Goal: Task Accomplishment & Management: Complete application form

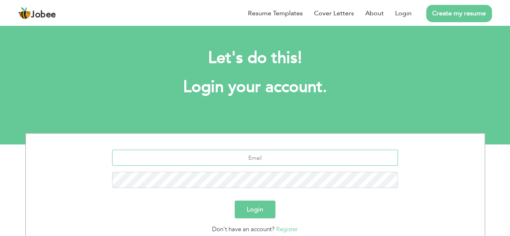
click at [247, 150] on input "text" at bounding box center [255, 158] width 286 height 16
type input "[EMAIL_ADDRESS][DOMAIN_NAME]"
click at [235, 200] on button "Login" at bounding box center [255, 209] width 41 height 18
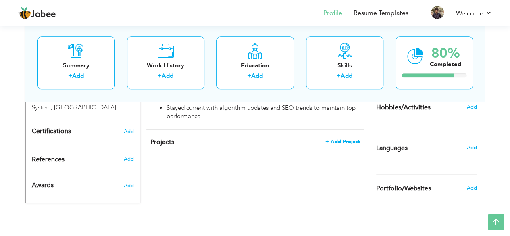
click at [342, 139] on span "+ Add Project" at bounding box center [342, 142] width 34 height 6
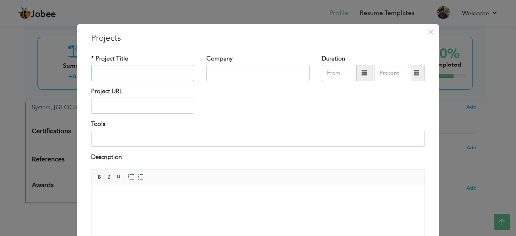
click at [166, 75] on input "text" at bounding box center [142, 73] width 103 height 16
paste input "SEO Strategy and Optimization for RollBliss"
type input "SEO Strategy and Optimization for RollBliss"
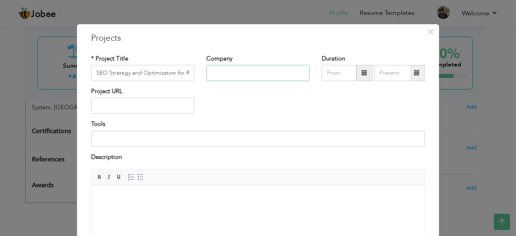
click at [241, 77] on input "text" at bounding box center [257, 73] width 103 height 16
click at [161, 112] on input "text" at bounding box center [142, 106] width 103 height 16
paste input "SEO Strategy and Optimization for RollBliss"
paste input "[URL][DOMAIN_NAME]"
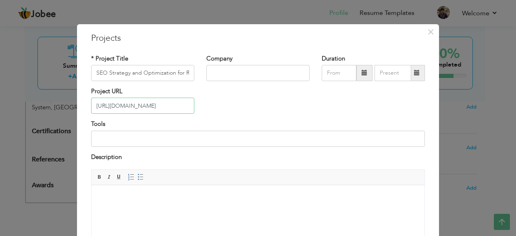
scroll to position [0, 0]
type input "[URL][DOMAIN_NAME]"
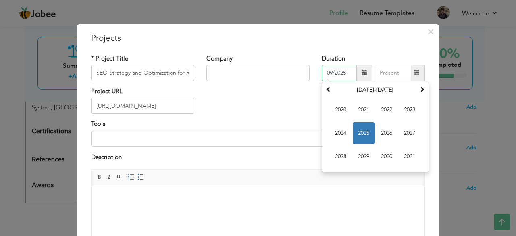
click at [335, 68] on input "09/2025" at bounding box center [339, 73] width 35 height 16
click at [324, 94] on th at bounding box center [329, 90] width 10 height 12
click at [419, 90] on span at bounding box center [422, 89] width 6 height 6
click at [366, 135] on span "2025" at bounding box center [364, 133] width 22 height 22
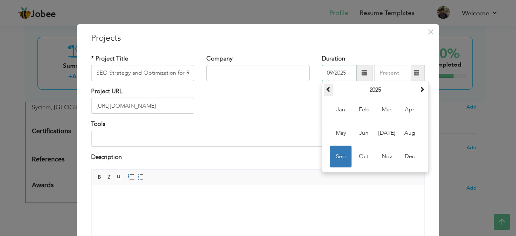
click at [329, 93] on th at bounding box center [329, 90] width 10 height 12
click at [419, 86] on span at bounding box center [422, 89] width 6 height 6
click at [338, 76] on input "09/2025" at bounding box center [339, 73] width 35 height 16
click at [326, 88] on span at bounding box center [329, 89] width 6 height 6
click at [359, 157] on span "Oct" at bounding box center [364, 157] width 22 height 22
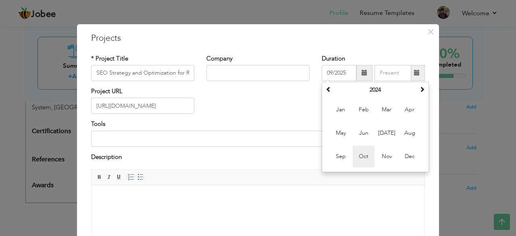
type input "10/2024"
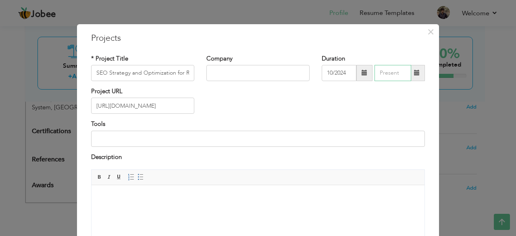
type input "09/2025"
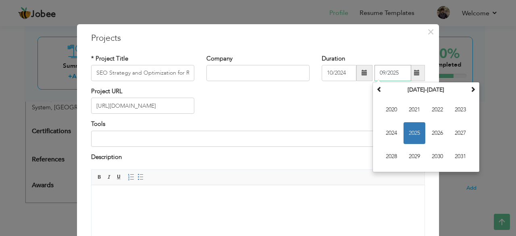
click at [381, 70] on input "09/2025" at bounding box center [392, 73] width 37 height 16
click at [405, 132] on span "2025" at bounding box center [414, 133] width 22 height 22
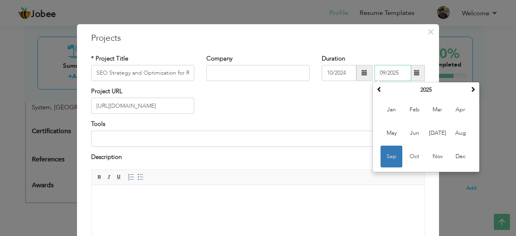
click at [393, 151] on span "Sep" at bounding box center [392, 157] width 22 height 22
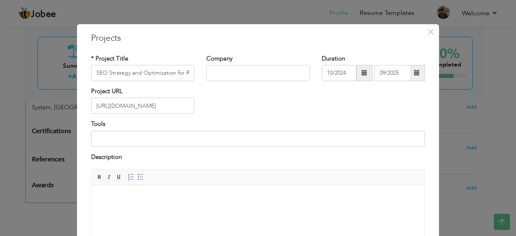
click at [157, 146] on div "Tools" at bounding box center [258, 136] width 346 height 33
click at [159, 142] on input at bounding box center [258, 139] width 334 height 16
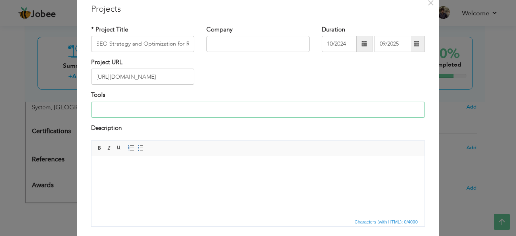
scroll to position [26, 0]
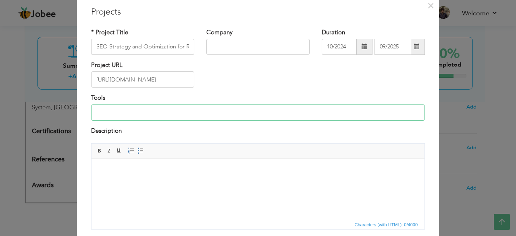
paste input "Google Search Console Ahrefs"
click at [152, 111] on input "Google Search Console Ahrefs" at bounding box center [258, 112] width 334 height 16
click at [214, 111] on input "Google Search Console, Ahrefs" at bounding box center [258, 112] width 334 height 16
paste input "Google Analytics"
type input "Google Search Console, Ahrefs, Google Analytics, shopify"
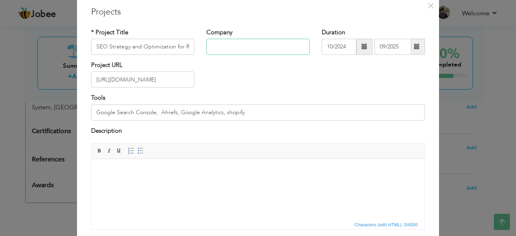
click at [257, 42] on input "text" at bounding box center [257, 47] width 103 height 16
paste input "Freelance / Personal Project – RollBliss"
click at [242, 46] on input "Freelance / Personal Project – RollBliss" at bounding box center [257, 47] width 103 height 16
type input "Freelance / Personal Project – RollBliss"
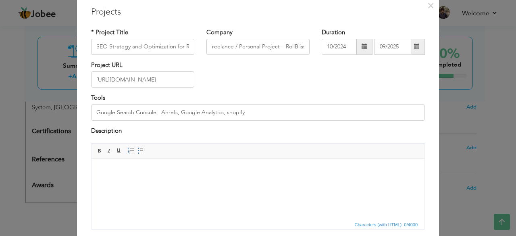
scroll to position [0, 0]
click at [227, 171] on body at bounding box center [258, 171] width 317 height 8
click at [224, 175] on html at bounding box center [257, 171] width 333 height 25
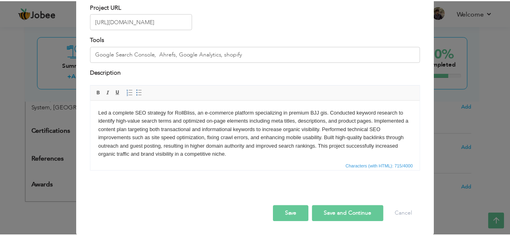
scroll to position [84, 0]
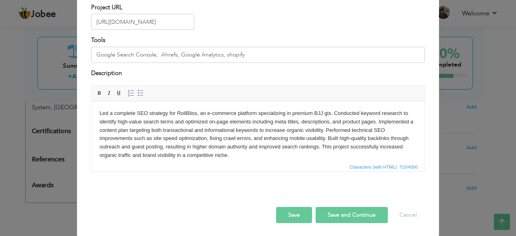
click at [296, 216] on button "Save" at bounding box center [294, 215] width 36 height 16
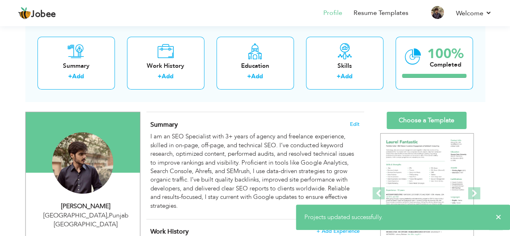
scroll to position [40, 0]
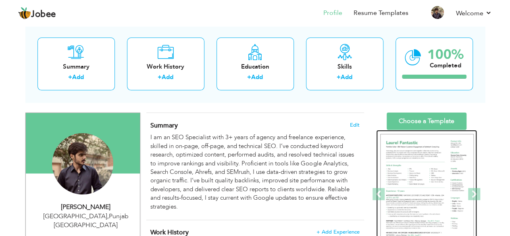
click at [434, 154] on img at bounding box center [427, 194] width 94 height 121
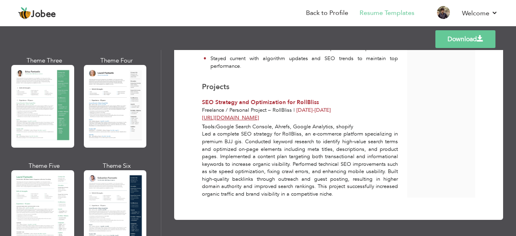
scroll to position [197, 0]
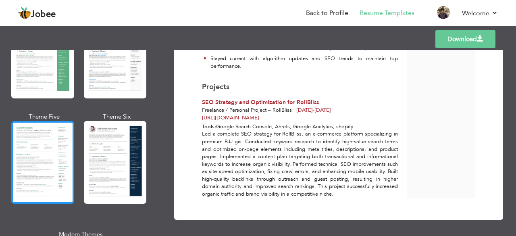
click at [56, 151] on div at bounding box center [42, 162] width 63 height 83
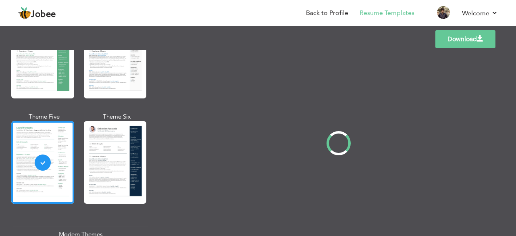
scroll to position [0, 0]
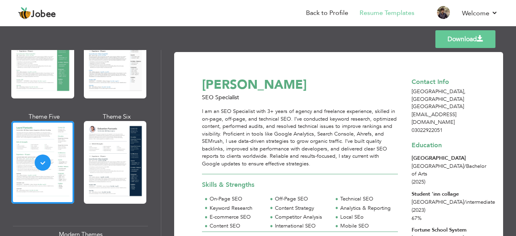
click at [108, 144] on div at bounding box center [115, 162] width 63 height 83
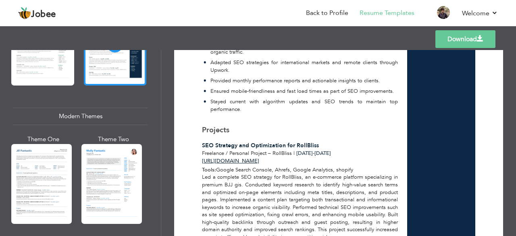
scroll to position [314, 0]
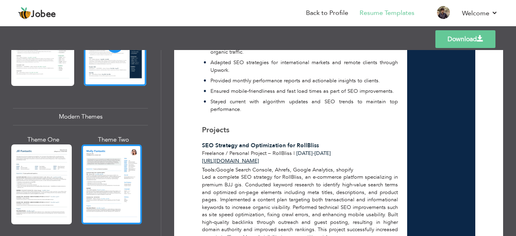
click at [99, 171] on div at bounding box center [111, 184] width 60 height 80
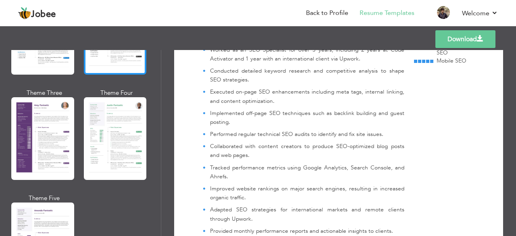
scroll to position [707, 0]
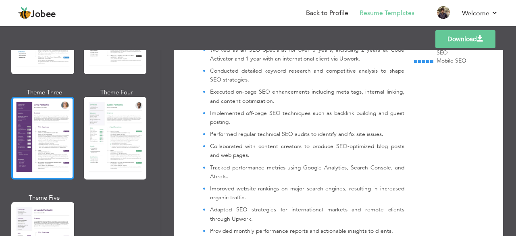
click at [42, 123] on div at bounding box center [42, 138] width 63 height 83
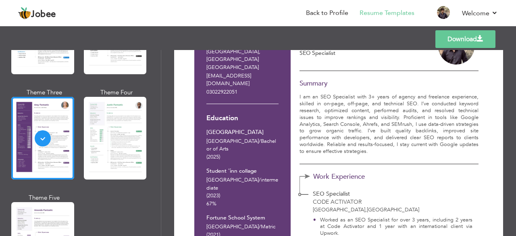
scroll to position [0, 0]
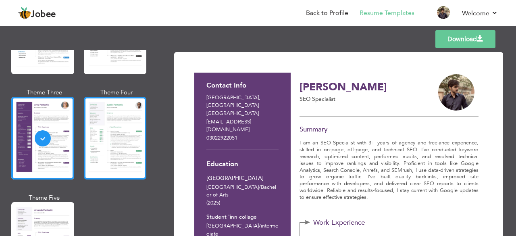
click at [126, 139] on div at bounding box center [115, 138] width 63 height 83
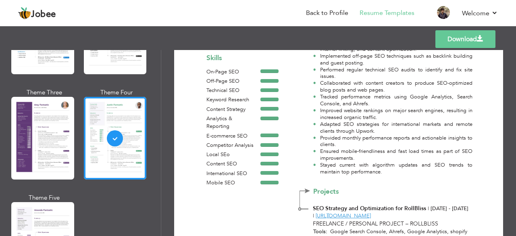
scroll to position [267, 0]
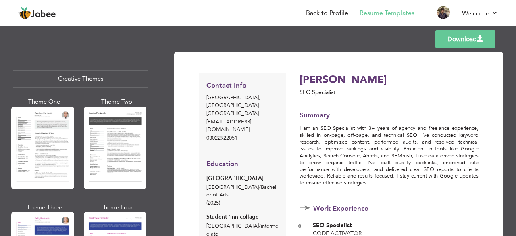
scroll to position [944, 0]
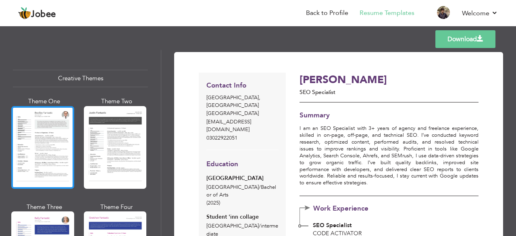
click at [40, 137] on div at bounding box center [42, 147] width 63 height 83
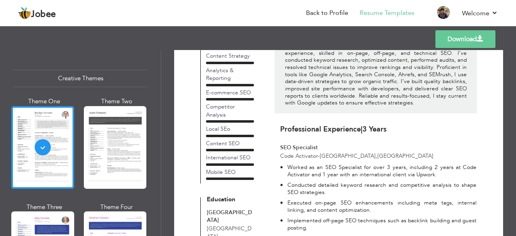
scroll to position [98, 0]
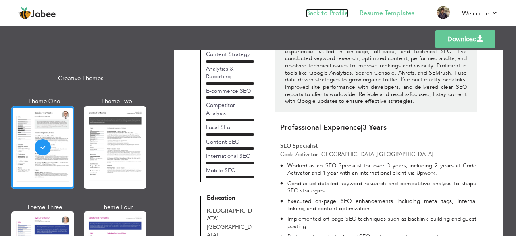
click at [346, 10] on link "Back to Profile" at bounding box center [327, 12] width 42 height 9
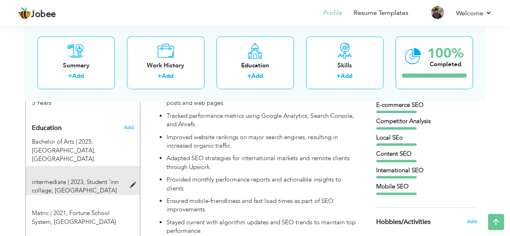
scroll to position [324, 0]
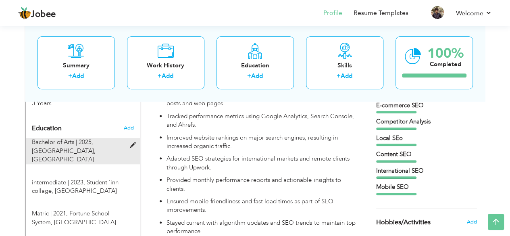
click at [135, 142] on span at bounding box center [134, 145] width 10 height 6
type input "Bachelor of Arts"
type input "2025"
type input "University of Lahore"
radio input "true"
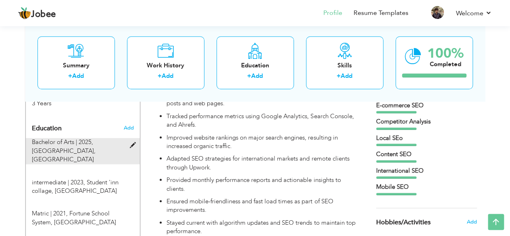
type input "[GEOGRAPHIC_DATA]"
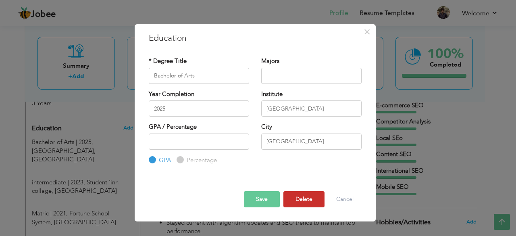
click at [294, 202] on button "Delete" at bounding box center [303, 199] width 41 height 16
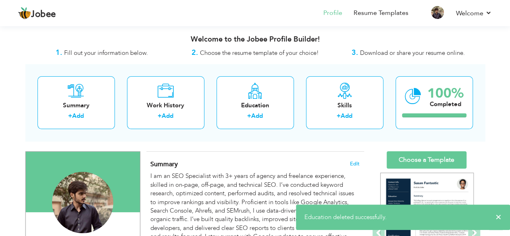
scroll to position [0, 0]
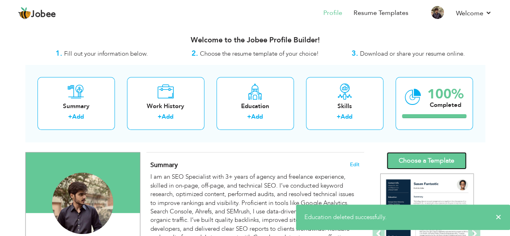
click at [429, 155] on link "Choose a Template" at bounding box center [427, 160] width 80 height 17
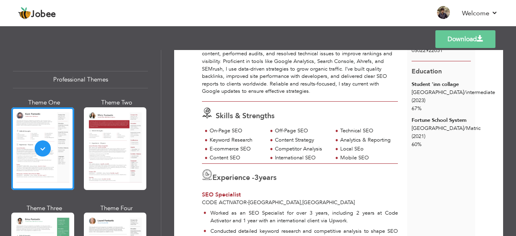
scroll to position [107, 0]
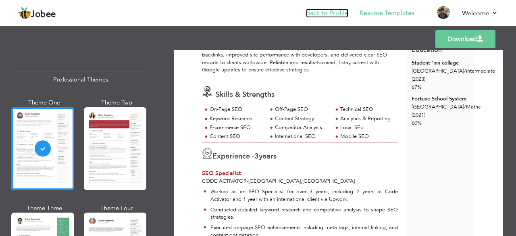
click at [315, 15] on link "Back to Profile" at bounding box center [327, 12] width 42 height 9
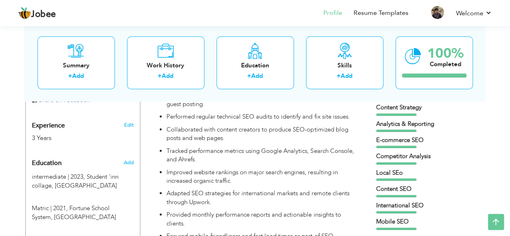
scroll to position [294, 0]
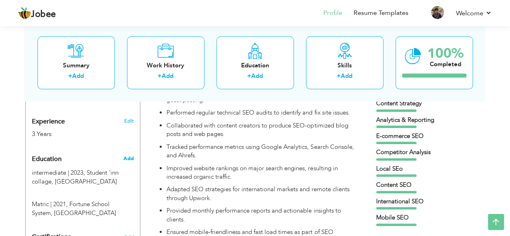
click at [125, 155] on span "Add" at bounding box center [128, 158] width 10 height 7
radio input "true"
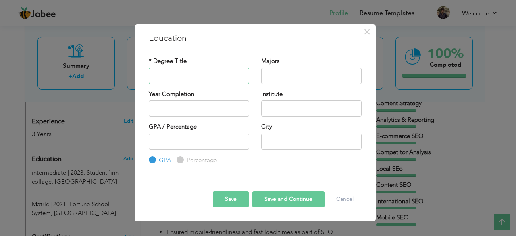
click at [168, 80] on input "text" at bounding box center [199, 76] width 100 height 16
paste input "Bachelor of Arts"
type input "Bachelor of Arts"
click at [281, 72] on input "text" at bounding box center [311, 76] width 100 height 16
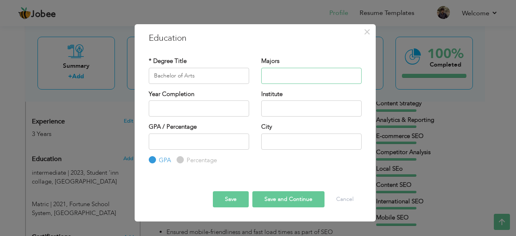
click at [281, 72] on input "text" at bounding box center [311, 76] width 100 height 16
click at [225, 96] on div "Year Completion" at bounding box center [199, 103] width 100 height 27
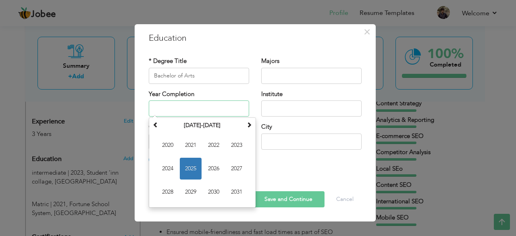
type input "2025"
click at [223, 116] on input "2025" at bounding box center [199, 108] width 100 height 16
click at [227, 110] on input "2025" at bounding box center [199, 108] width 100 height 16
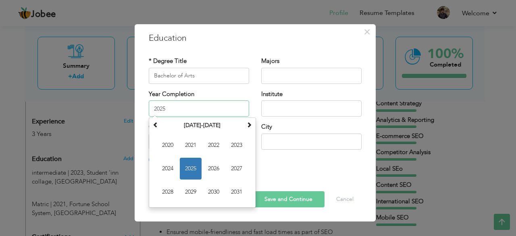
click at [227, 110] on input "2025" at bounding box center [199, 108] width 100 height 16
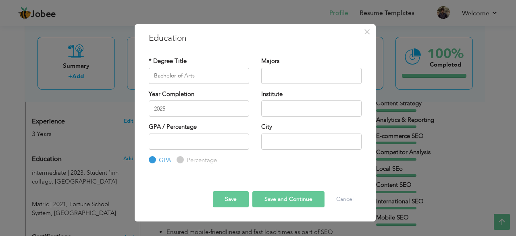
click at [302, 129] on div "City" at bounding box center [311, 136] width 100 height 27
click at [202, 71] on input "Bachelor of Arts" at bounding box center [199, 76] width 100 height 16
click at [284, 74] on input "text" at bounding box center [311, 76] width 100 height 16
click at [274, 75] on input "text" at bounding box center [311, 76] width 100 height 16
type input "c"
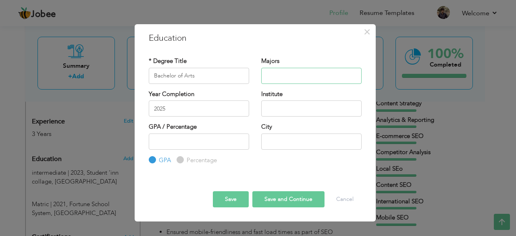
paste input "continue"
click at [268, 76] on input "continue" at bounding box center [311, 76] width 100 height 16
type input "Continue"
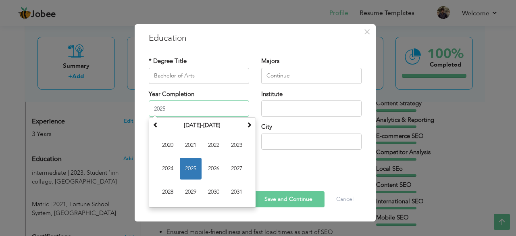
click at [210, 108] on input "2025" at bounding box center [199, 108] width 100 height 16
click at [275, 106] on input "text" at bounding box center [311, 108] width 100 height 16
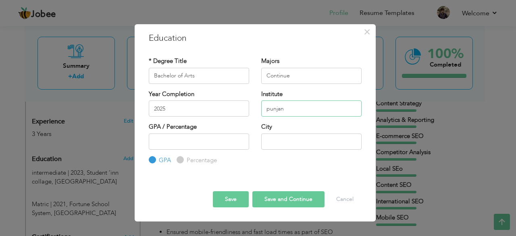
click at [267, 111] on input "punjan" at bounding box center [311, 108] width 100 height 16
paste input "A University of the Punjab"
paste input "text"
click at [272, 107] on input "A University of the Punjab" at bounding box center [311, 108] width 100 height 16
type input "University of the Punjab"
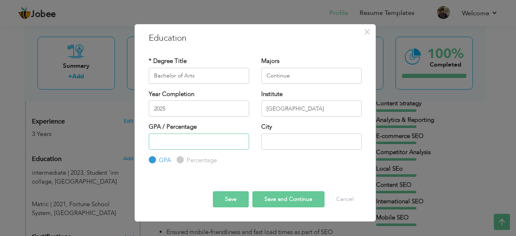
click at [217, 137] on input "number" at bounding box center [199, 141] width 100 height 16
click at [284, 141] on input "text" at bounding box center [311, 141] width 100 height 16
type input "[GEOGRAPHIC_DATA]"
click at [242, 158] on div "GPA Percentage" at bounding box center [199, 148] width 100 height 31
click at [227, 195] on button "Save" at bounding box center [231, 199] width 36 height 16
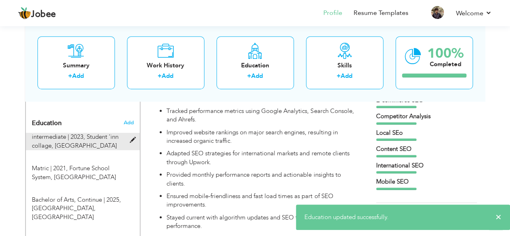
scroll to position [330, 0]
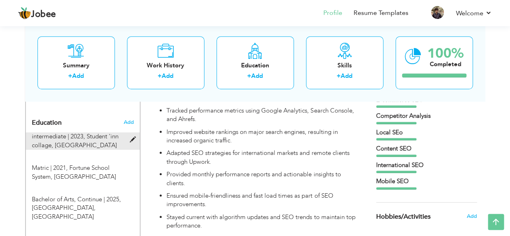
click at [121, 132] on div "intermediate | 2023, Student 'inn collage, Faisalabad" at bounding box center [78, 140] width 104 height 17
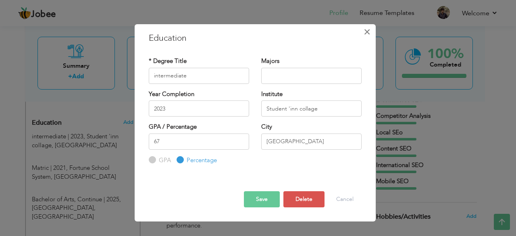
click at [368, 26] on span "×" at bounding box center [367, 32] width 7 height 15
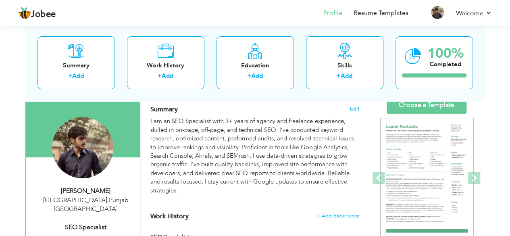
scroll to position [56, 0]
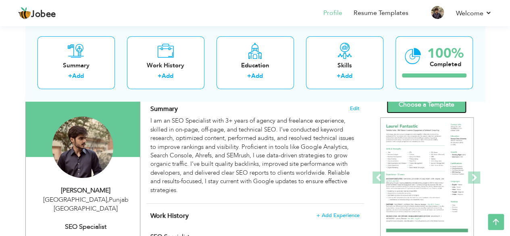
click at [447, 103] on link "Choose a Template" at bounding box center [427, 104] width 80 height 17
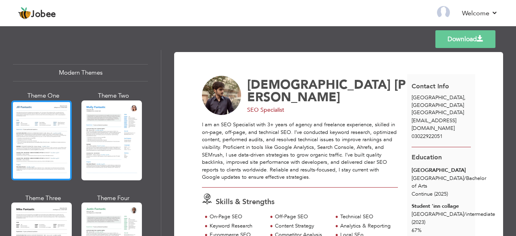
scroll to position [358, 0]
click at [53, 137] on div at bounding box center [41, 140] width 60 height 80
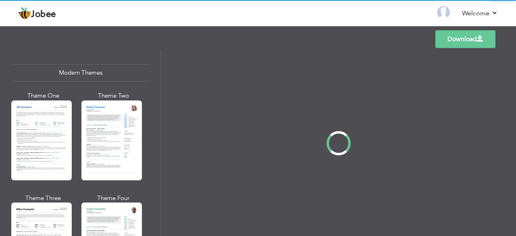
click at [120, 133] on div "Professional Themes Theme One Theme Two Theme Three Theme Four" at bounding box center [258, 143] width 516 height 186
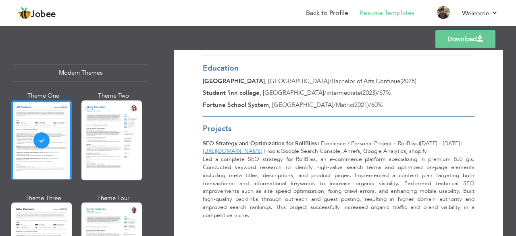
scroll to position [371, 0]
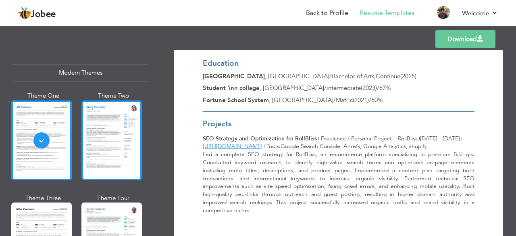
click at [105, 170] on div at bounding box center [111, 140] width 60 height 80
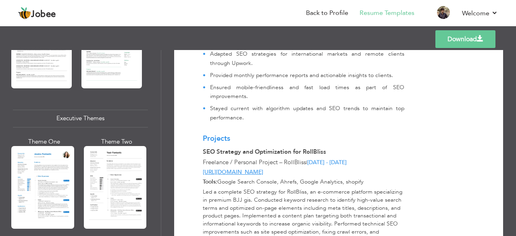
scroll to position [553, 0]
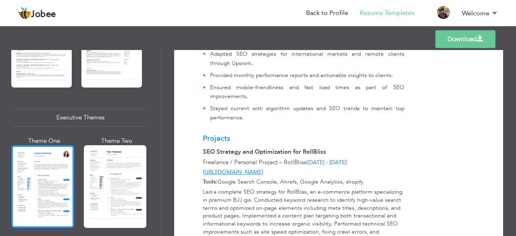
click at [56, 176] on div at bounding box center [42, 186] width 63 height 83
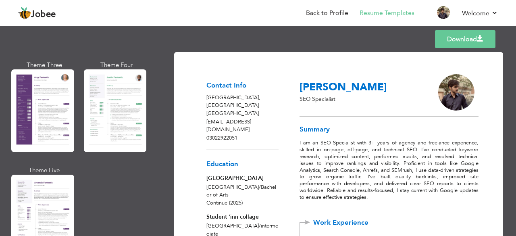
scroll to position [736, 0]
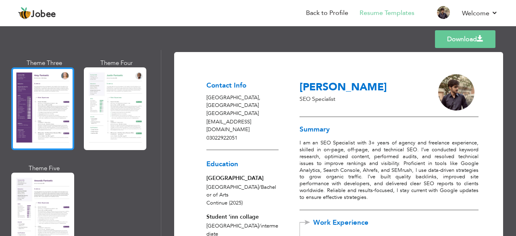
click at [56, 112] on div at bounding box center [42, 108] width 63 height 83
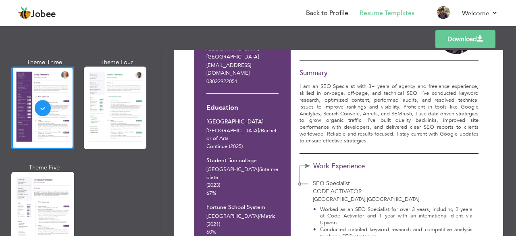
scroll to position [0, 0]
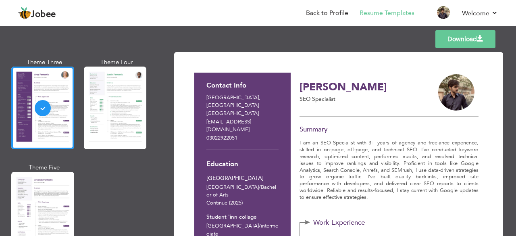
click at [471, 46] on link "Download" at bounding box center [465, 39] width 60 height 18
click at [470, 37] on link "Download" at bounding box center [465, 39] width 60 height 18
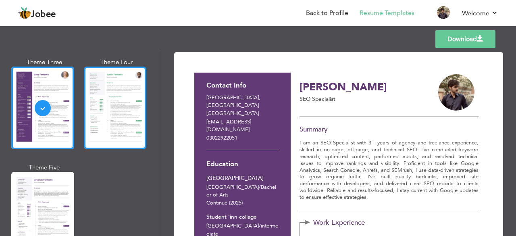
click at [109, 86] on div at bounding box center [115, 108] width 63 height 83
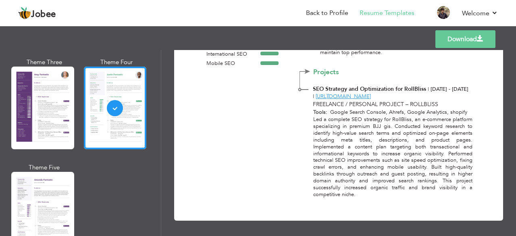
scroll to position [378, 0]
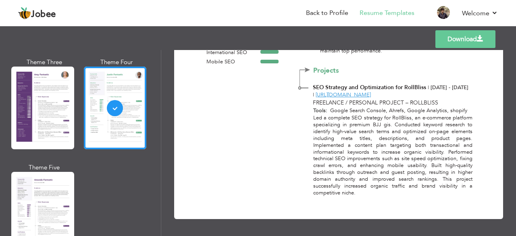
click at [460, 36] on link "Download" at bounding box center [465, 39] width 60 height 18
click at [322, 12] on link "Back to Profile" at bounding box center [327, 12] width 42 height 9
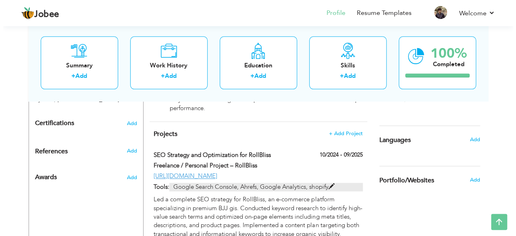
scroll to position [520, 0]
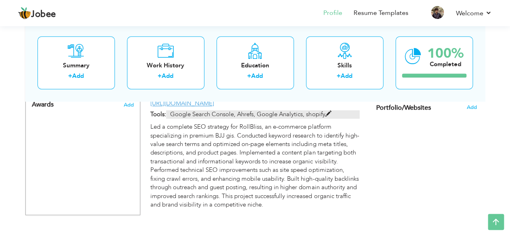
click at [329, 110] on p "Google Search Console, Ahrefs, Google Analytics, shopify" at bounding box center [262, 114] width 193 height 8
type input "SEO Strategy and Optimization for RollBliss"
type input "Freelance / Personal Project – RollBliss"
type input "10/2024"
type input "09/2025"
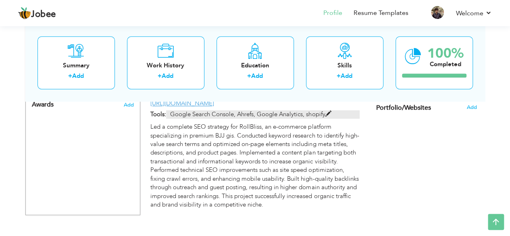
type input "[URL][DOMAIN_NAME]"
type input "Google Search Console, Ahrefs, Google Analytics, shopify"
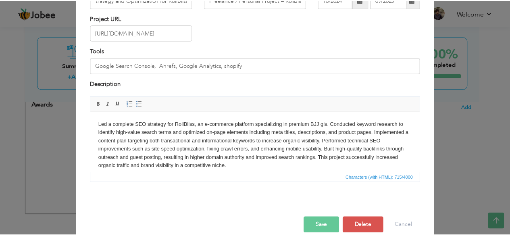
scroll to position [0, 0]
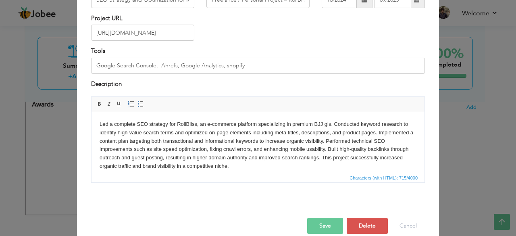
click at [272, 138] on body "Led a complete SEO strategy for RollBliss, an e-commerce platform specializing …" at bounding box center [258, 145] width 317 height 50
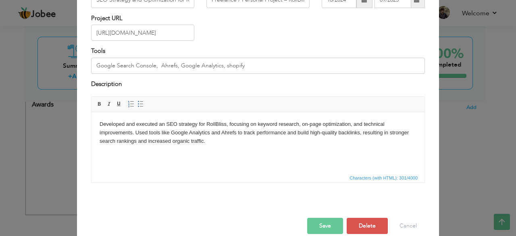
click at [330, 222] on button "Save" at bounding box center [325, 226] width 36 height 16
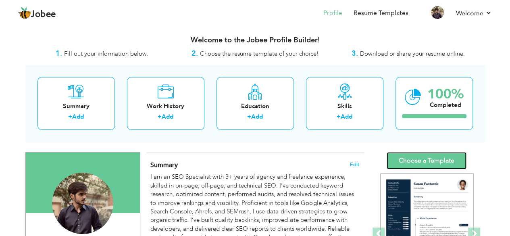
click at [410, 158] on link "Choose a Template" at bounding box center [427, 160] width 80 height 17
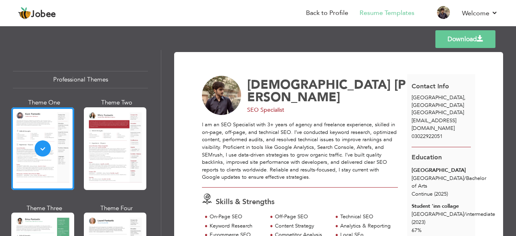
click at [447, 50] on div "Download [PERSON_NAME] SEO Specialist Skills & Strengths On-Page SEO 3" at bounding box center [338, 143] width 355 height 186
click at [450, 46] on link "Download" at bounding box center [465, 39] width 60 height 18
click at [480, 40] on span at bounding box center [480, 38] width 6 height 6
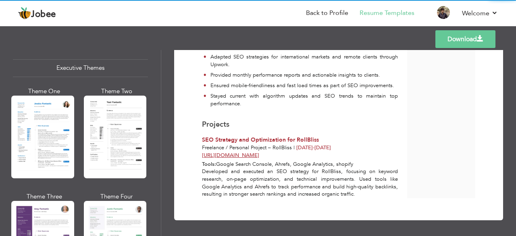
scroll to position [602, 0]
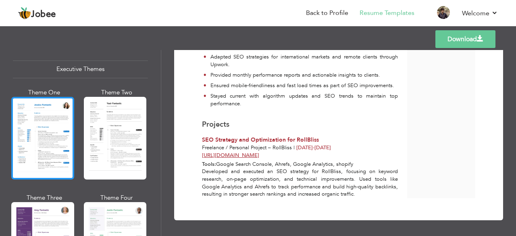
click at [55, 159] on div at bounding box center [42, 138] width 63 height 83
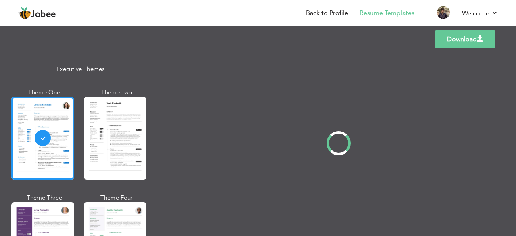
scroll to position [601, 0]
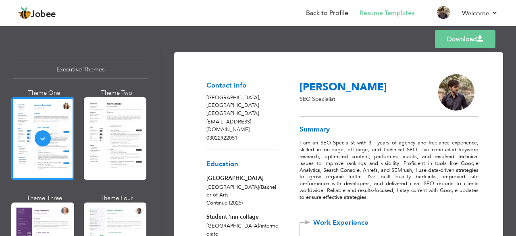
drag, startPoint x: 335, startPoint y: 33, endPoint x: 340, endPoint y: 96, distance: 63.1
click at [335, 33] on div "Templates Download" at bounding box center [258, 39] width 516 height 26
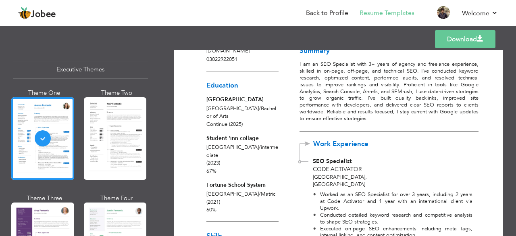
scroll to position [0, 0]
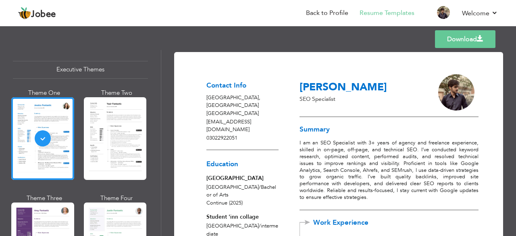
click at [478, 38] on span at bounding box center [480, 38] width 6 height 6
